Goal: Information Seeking & Learning: Learn about a topic

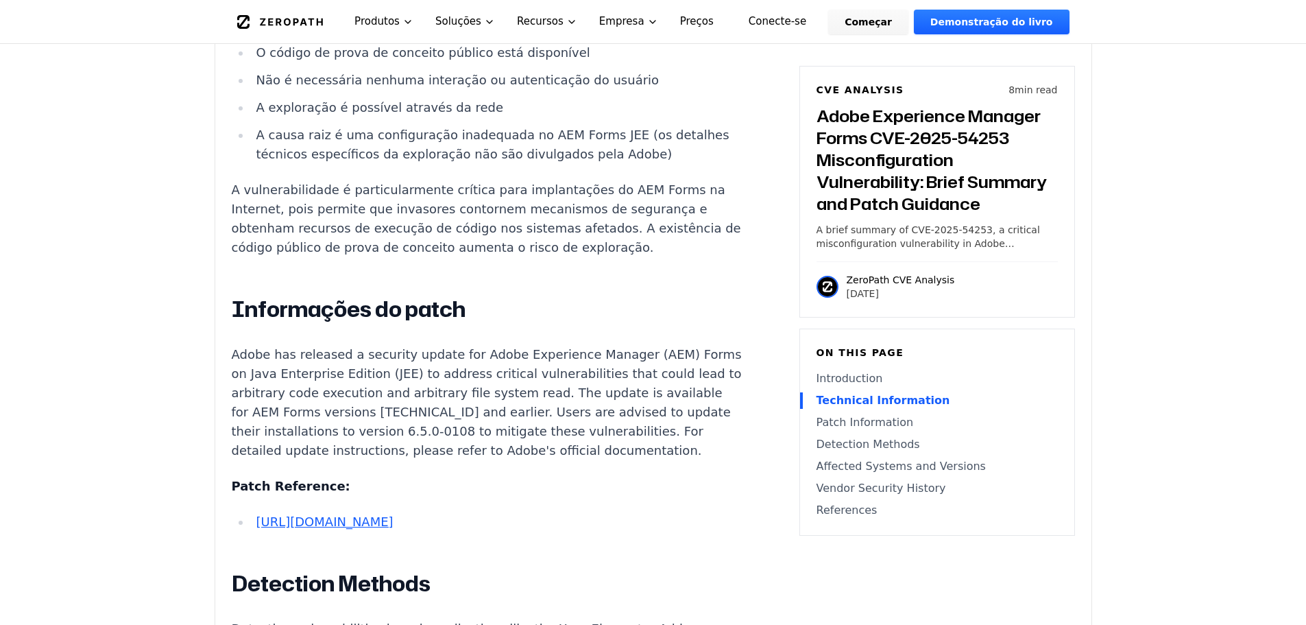
scroll to position [1749, 0]
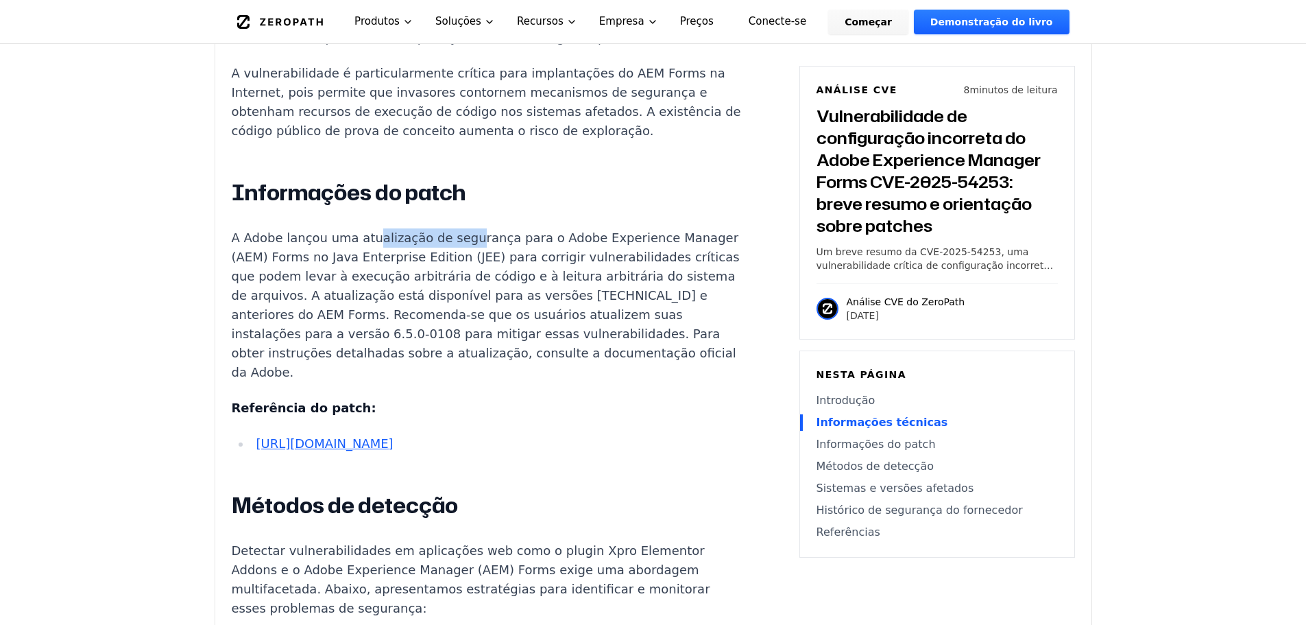
drag, startPoint x: 370, startPoint y: 253, endPoint x: 459, endPoint y: 245, distance: 89.5
click at [459, 245] on font "A Adobe lançou uma atualização de segurança para o Adobe Experience Manager (AE…" at bounding box center [486, 304] width 508 height 149
drag, startPoint x: 584, startPoint y: 248, endPoint x: 603, endPoint y: 249, distance: 19.2
click at [603, 249] on font "A Adobe lançou uma atualização de segurança para o Adobe Experience Manager (AE…" at bounding box center [486, 304] width 508 height 149
drag, startPoint x: 455, startPoint y: 295, endPoint x: 538, endPoint y: 295, distance: 83.0
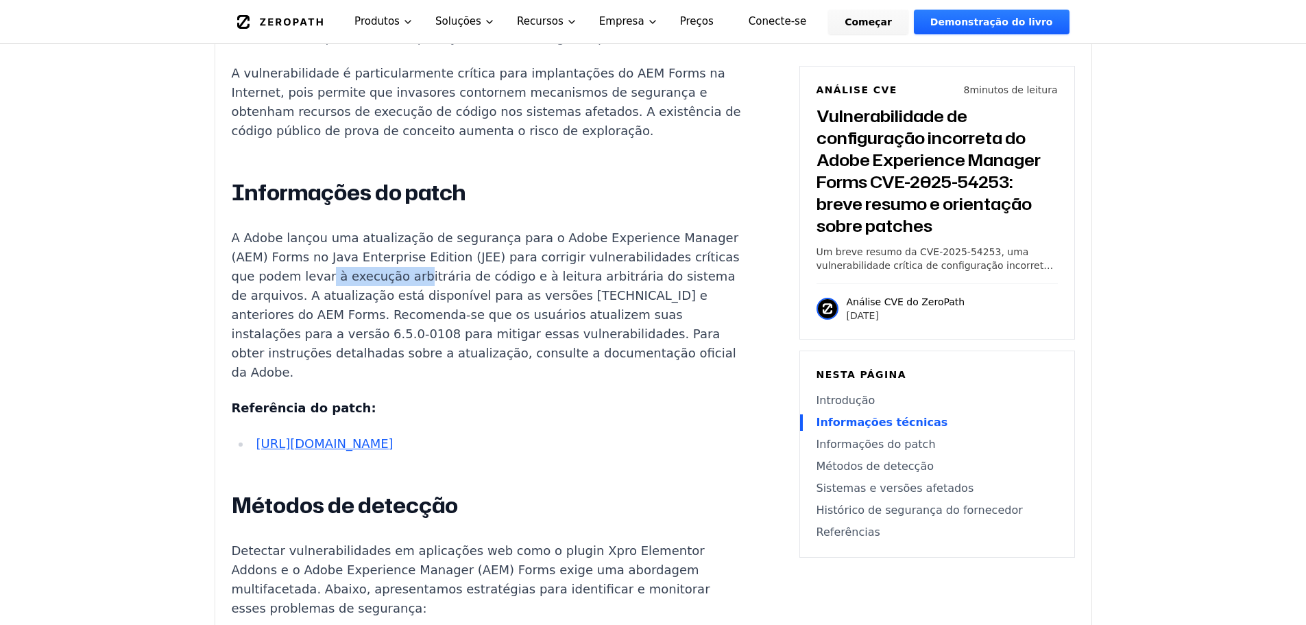
click at [538, 295] on font "A Adobe lançou uma atualização de segurança para o Adobe Experience Manager (AE…" at bounding box center [486, 304] width 508 height 149
drag, startPoint x: 640, startPoint y: 298, endPoint x: 669, endPoint y: 298, distance: 29.5
drag, startPoint x: 350, startPoint y: 317, endPoint x: 414, endPoint y: 315, distance: 63.1
click at [414, 315] on font "A Adobe lançou uma atualização de segurança para o Adobe Experience Manager (AE…" at bounding box center [486, 304] width 508 height 149
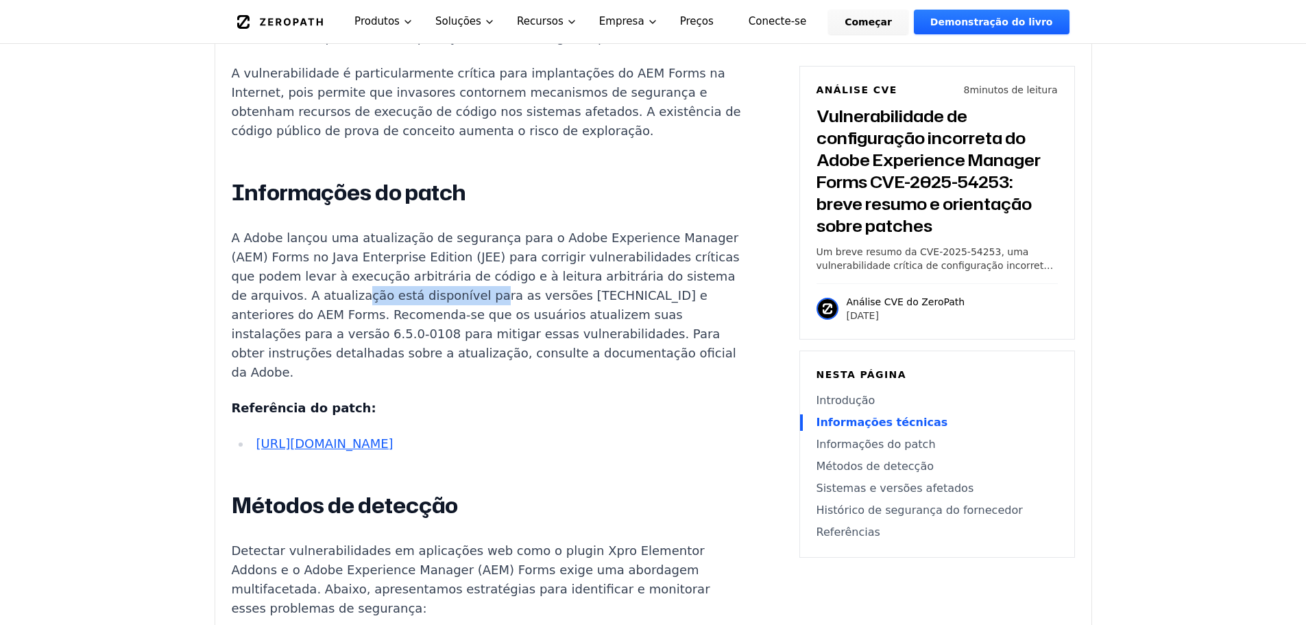
drag, startPoint x: 507, startPoint y: 313, endPoint x: 628, endPoint y: 313, distance: 121.4
click at [628, 313] on font "A Adobe lançou uma atualização de segurança para o Adobe Experience Manager (AE…" at bounding box center [486, 304] width 508 height 149
drag, startPoint x: 552, startPoint y: 322, endPoint x: 564, endPoint y: 321, distance: 11.7
click at [564, 321] on p "A Adobe lançou uma atualização de segurança para o Adobe Experience Manager (AE…" at bounding box center [487, 305] width 510 height 154
click at [587, 319] on p "A Adobe lançou uma atualização de segurança para o Adobe Experience Manager (AE…" at bounding box center [487, 305] width 510 height 154
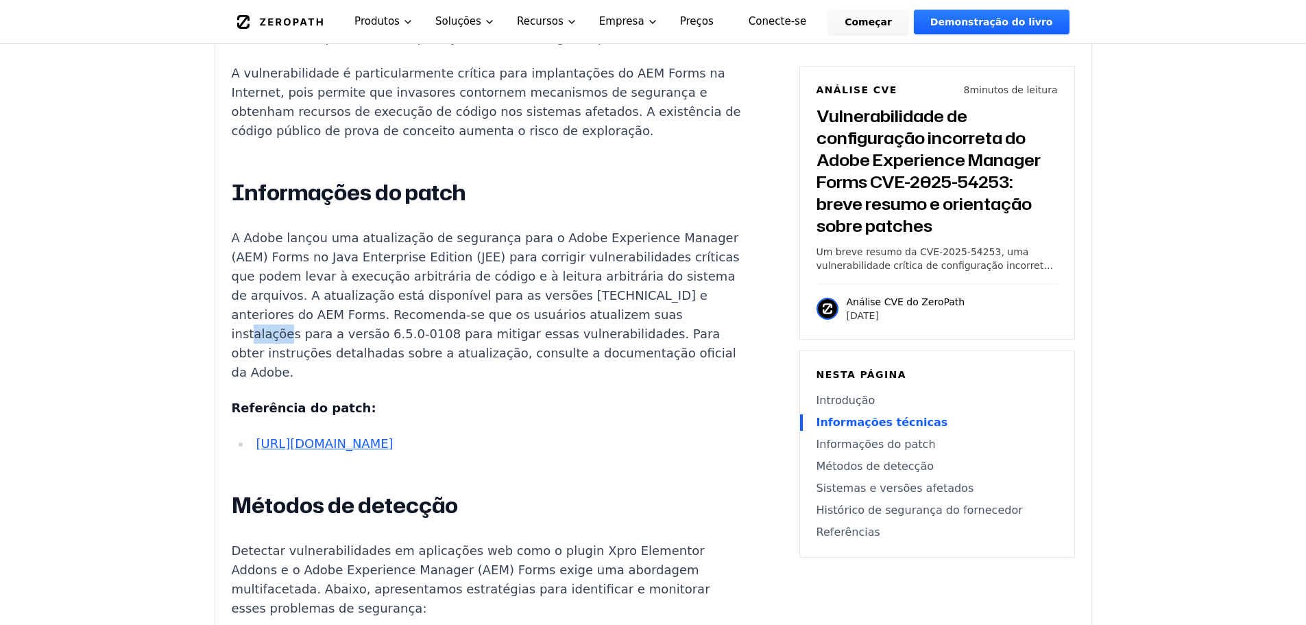
drag, startPoint x: 370, startPoint y: 346, endPoint x: 403, endPoint y: 348, distance: 32.3
click at [403, 348] on font "A Adobe lançou uma atualização de segurança para o Adobe Experience Manager (AE…" at bounding box center [486, 304] width 508 height 149
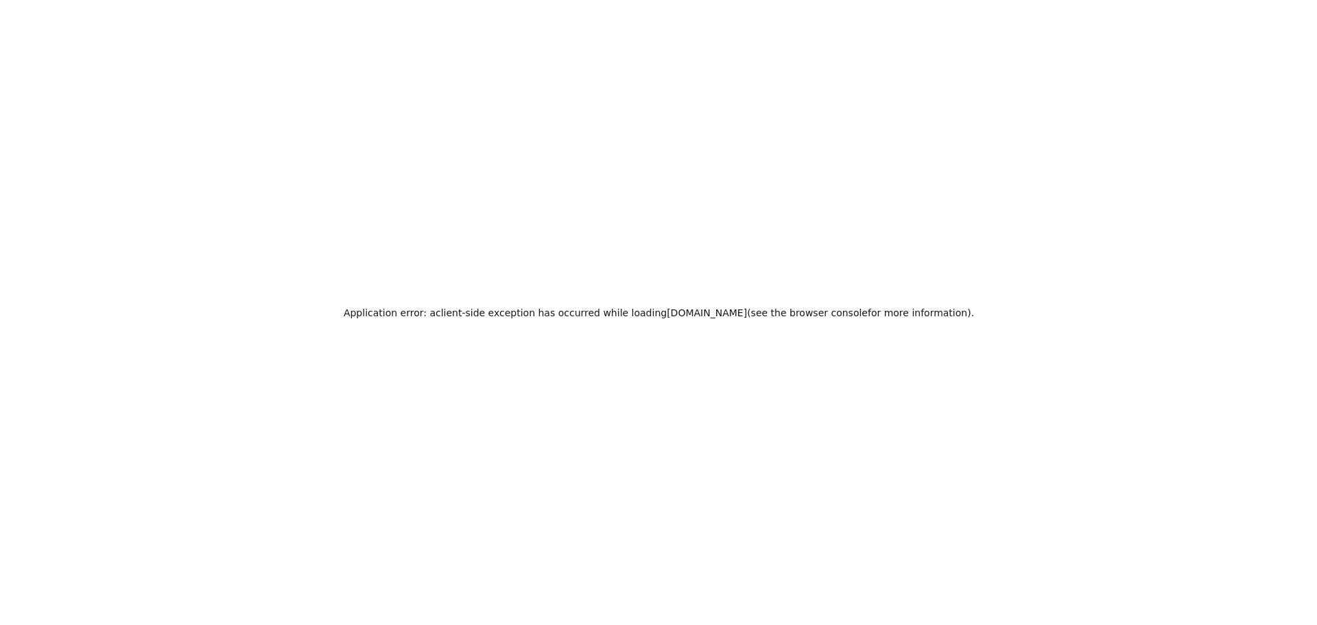
scroll to position [0, 0]
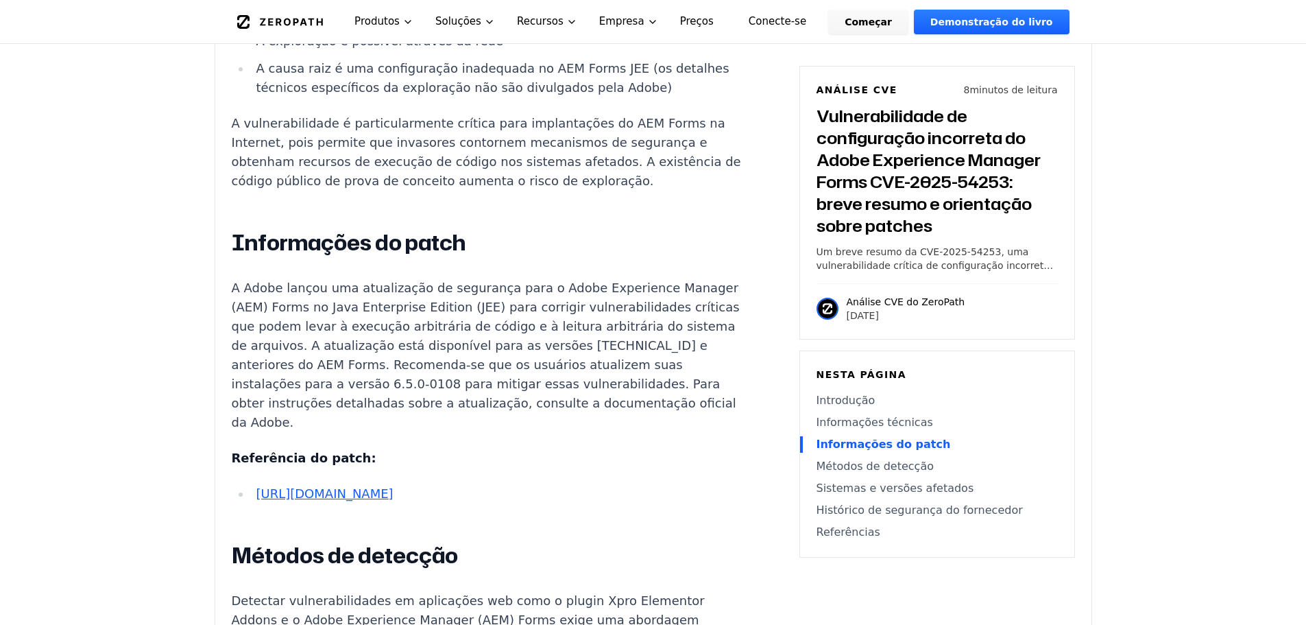
scroll to position [1694, 0]
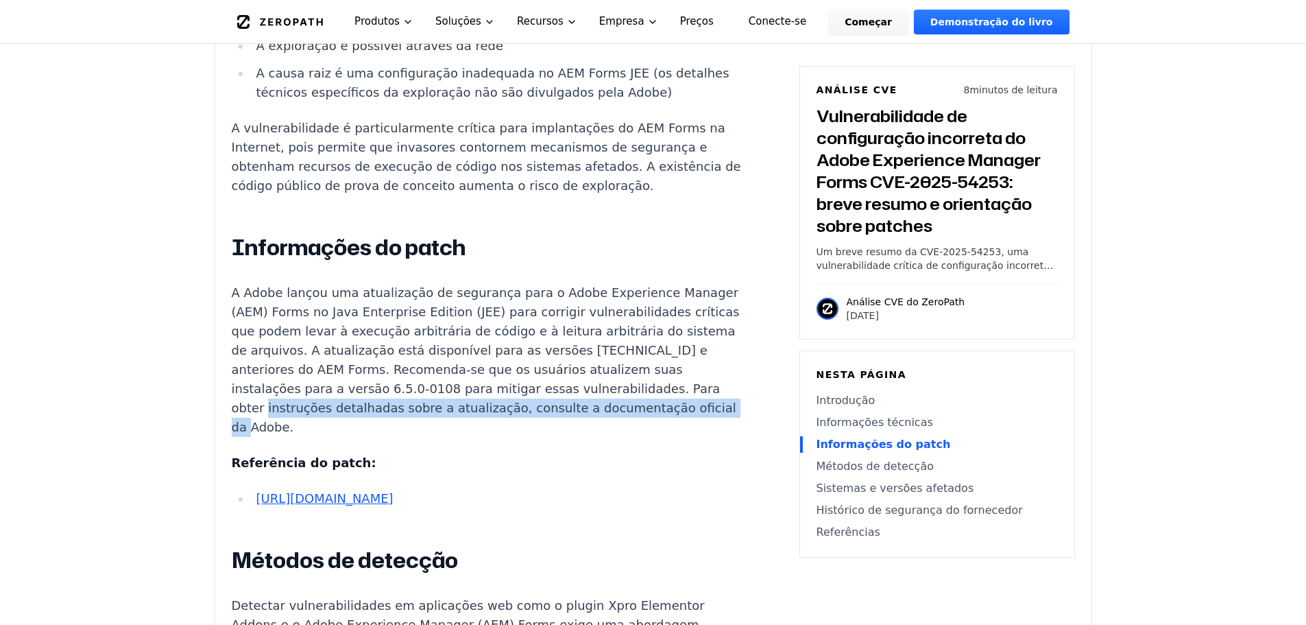
drag, startPoint x: 417, startPoint y: 427, endPoint x: 555, endPoint y: 440, distance: 138.5
click at [555, 437] on p "A Adobe lançou uma atualização de segurança para o Adobe Experience Manager (AE…" at bounding box center [487, 360] width 510 height 154
click at [393, 505] on font "[URL][DOMAIN_NAME]" at bounding box center [324, 498] width 137 height 14
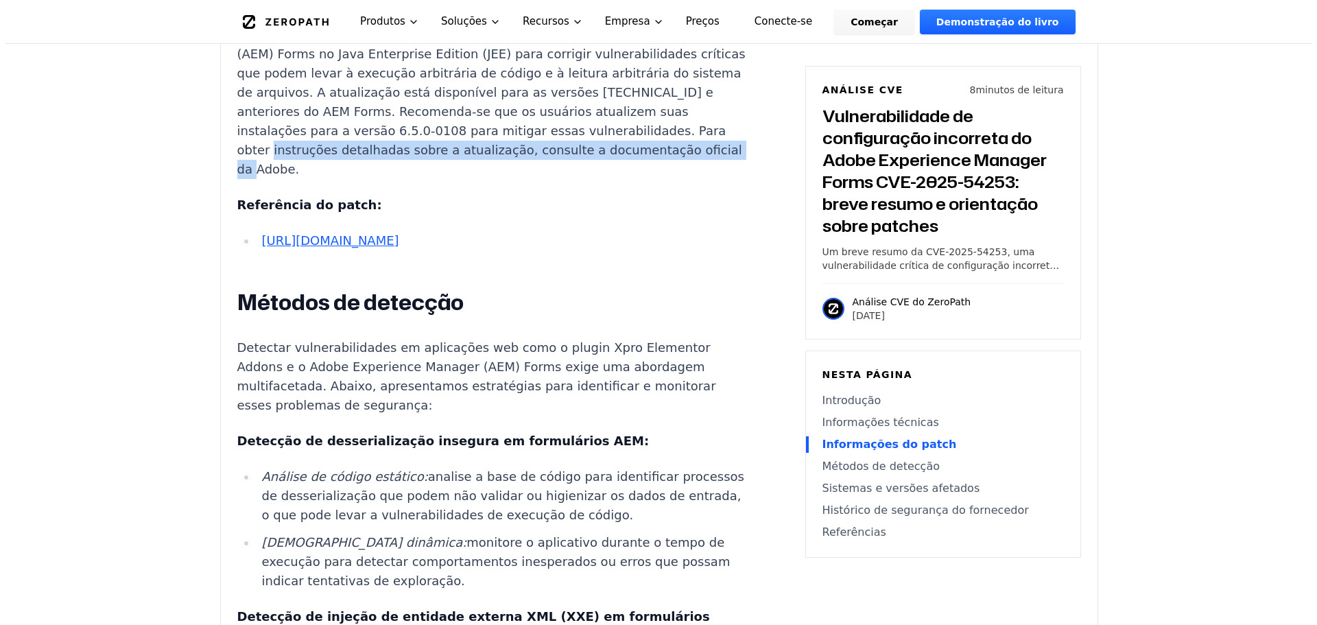
scroll to position [0, 0]
